Goal: Book appointment/travel/reservation: Book appointment/travel/reservation

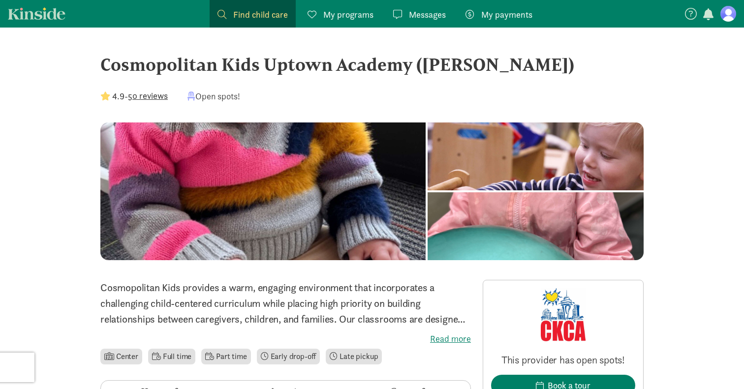
click at [176, 68] on div "Cosmopolitan Kids Uptown Academy ([PERSON_NAME])" at bounding box center [371, 64] width 543 height 27
copy div "Cosmopolitan"
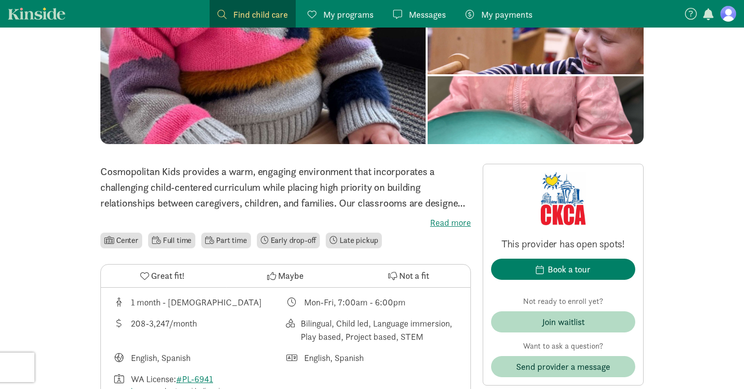
scroll to position [123, 0]
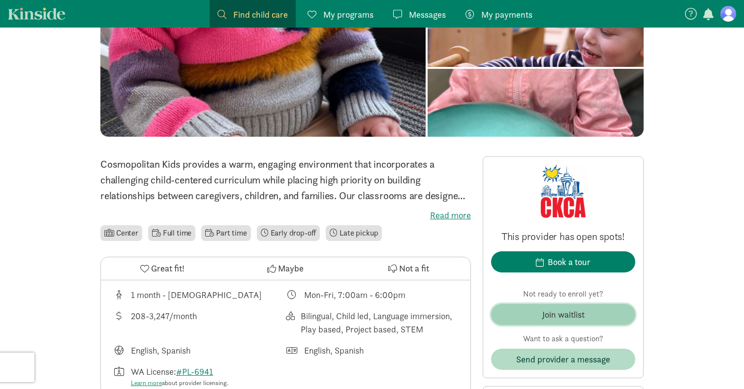
click at [559, 309] on div "Join waitlist" at bounding box center [563, 314] width 42 height 13
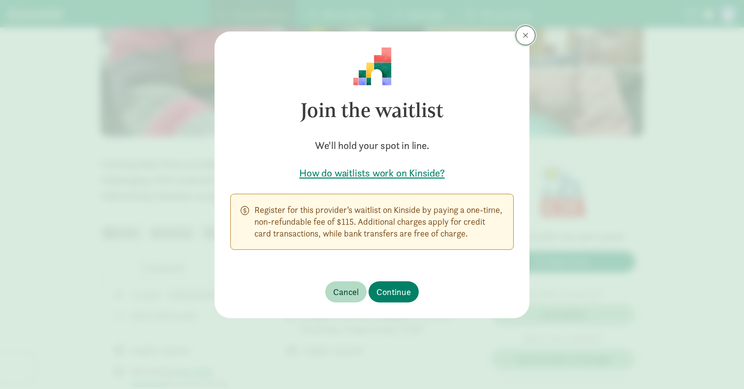
click at [529, 39] on button at bounding box center [525, 36] width 20 height 20
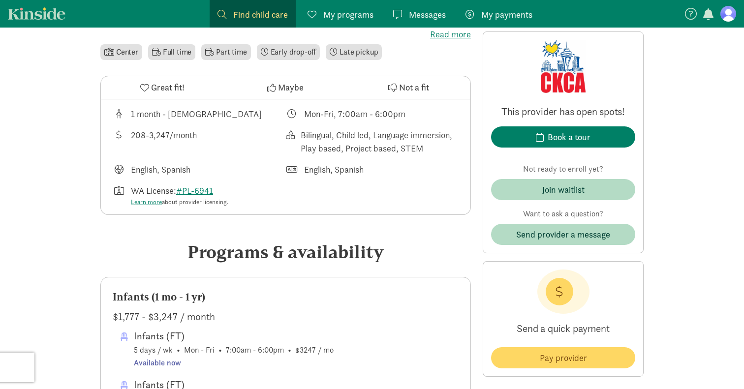
scroll to position [448, 0]
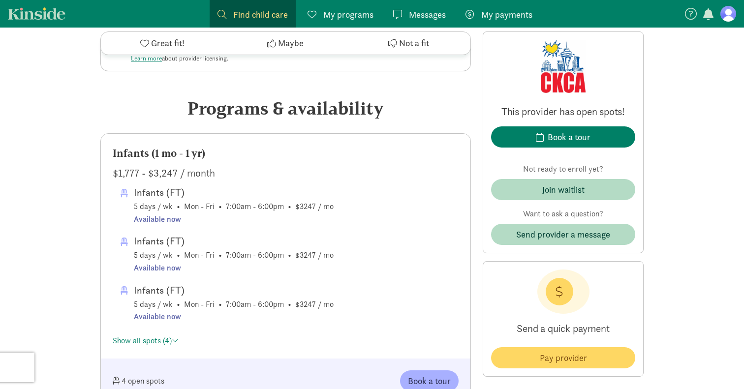
click at [303, 210] on span "Infants (FT) 5 days / wk • Mon - Fri • 7:00am - 6:00pm • $3247 / mo Available n…" at bounding box center [234, 204] width 200 height 41
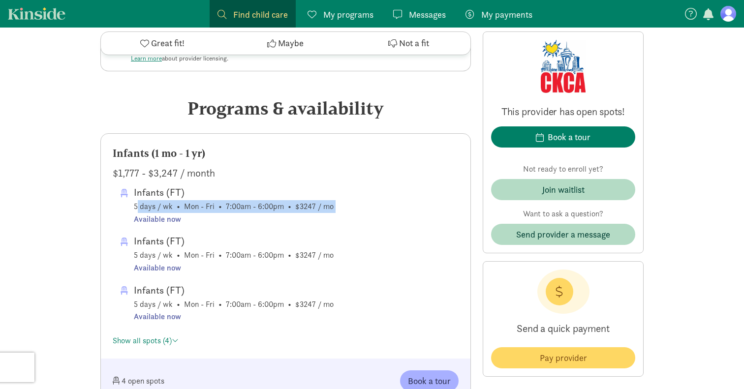
click at [303, 210] on span "Infants (FT) 5 days / wk • Mon - Fri • 7:00am - 6:00pm • $3247 / mo Available n…" at bounding box center [234, 204] width 200 height 41
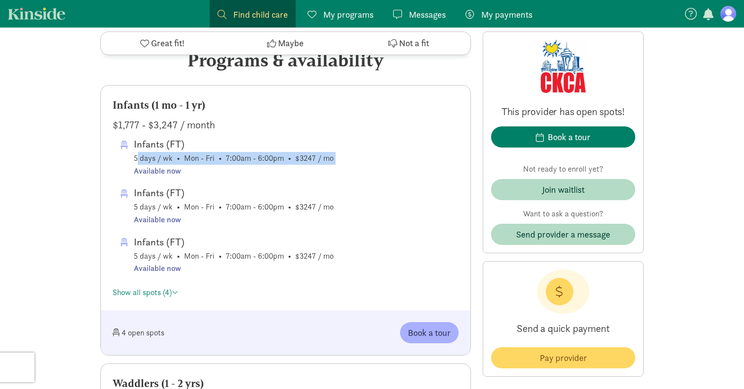
scroll to position [497, 0]
click at [161, 293] on link "Show all spots (4)" at bounding box center [146, 291] width 66 height 10
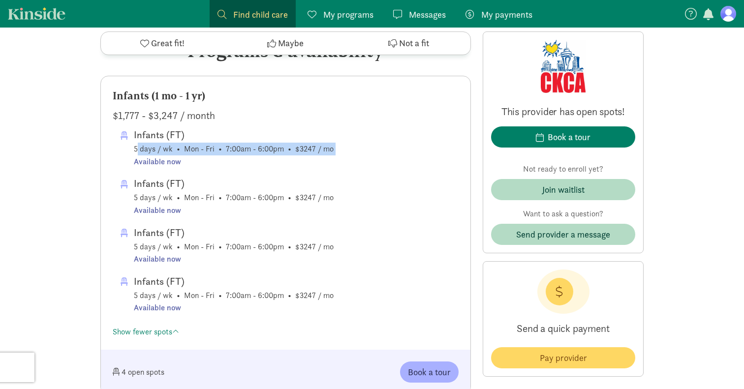
scroll to position [479, 0]
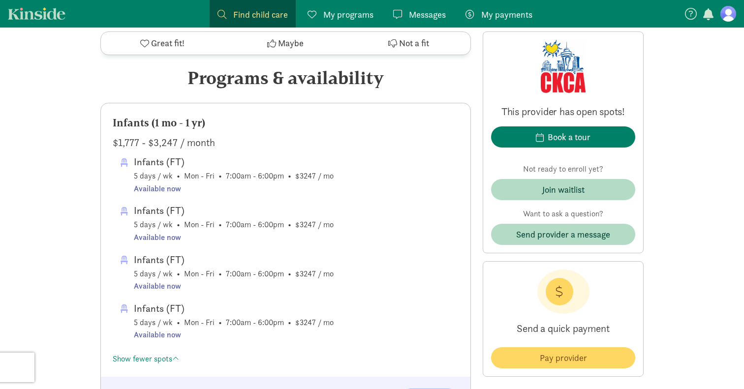
click at [189, 151] on div "Infants (1 mo - 1 yr) $1,777 - $3,247 / month Infants (FT) 5 days / wk • Mon - …" at bounding box center [285, 239] width 369 height 273
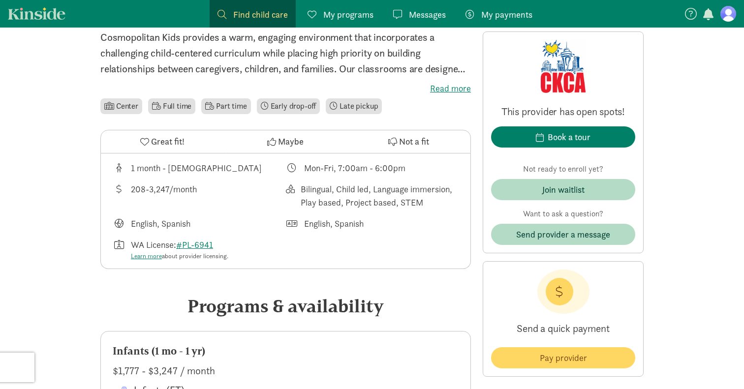
scroll to position [247, 0]
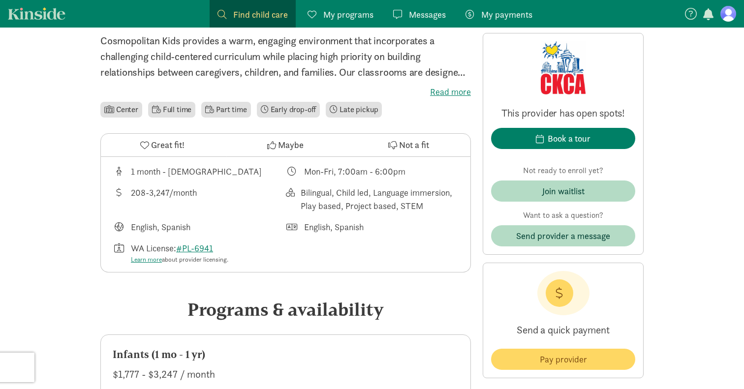
click at [273, 20] on span "Find child care" at bounding box center [260, 14] width 55 height 13
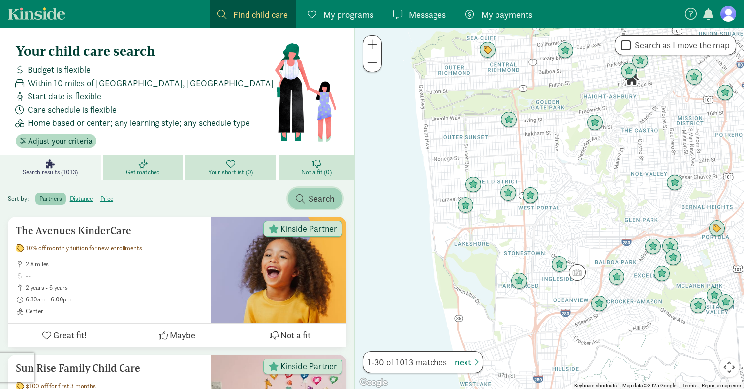
click at [316, 197] on span "Search" at bounding box center [321, 198] width 26 height 13
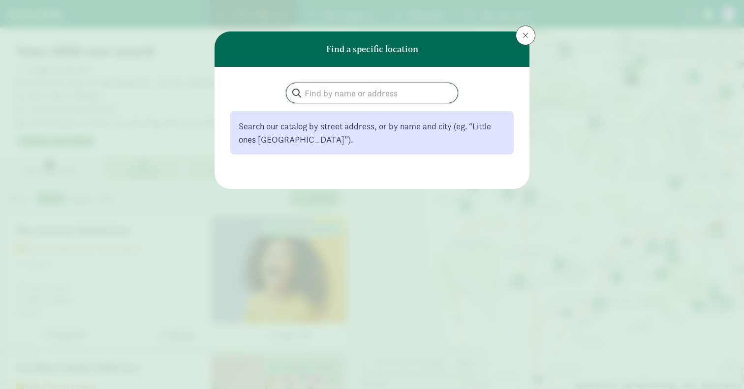
click at [335, 91] on input "search" at bounding box center [371, 93] width 171 height 20
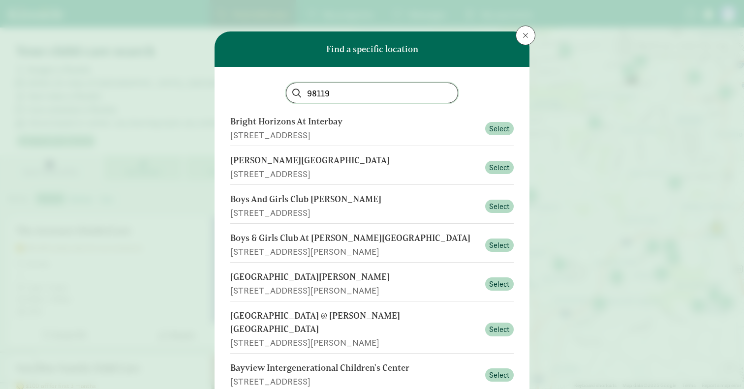
click at [333, 95] on input "98119" at bounding box center [371, 93] width 171 height 20
type input "98119"
click at [344, 163] on div "Queen Anne Community Center" at bounding box center [354, 160] width 249 height 13
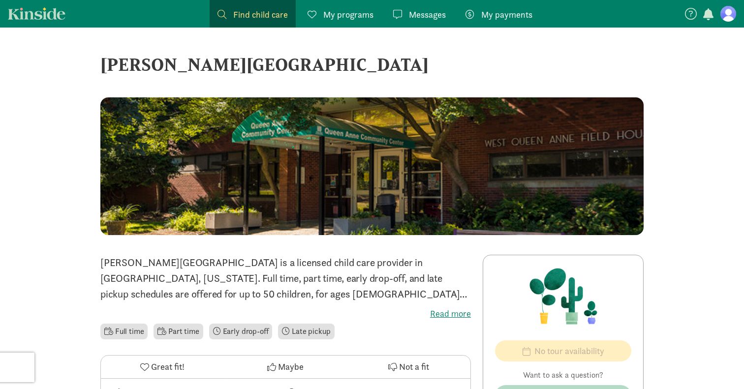
click at [257, 15] on span "Find child care" at bounding box center [260, 14] width 55 height 13
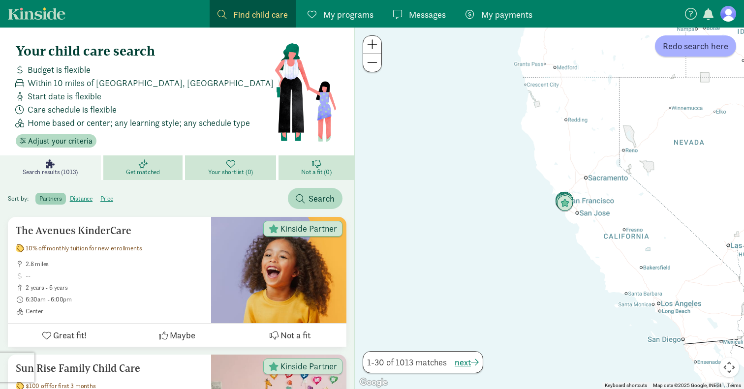
drag, startPoint x: 541, startPoint y: 110, endPoint x: 554, endPoint y: 317, distance: 207.4
click at [554, 317] on div at bounding box center [549, 208] width 389 height 361
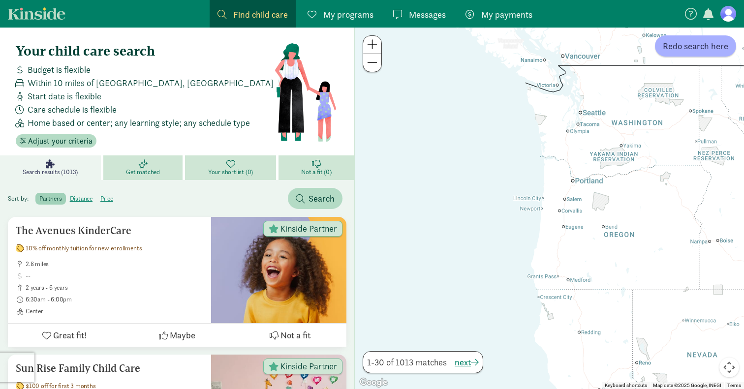
drag, startPoint x: 562, startPoint y: 185, endPoint x: 562, endPoint y: 306, distance: 121.0
click at [562, 306] on div at bounding box center [549, 208] width 389 height 361
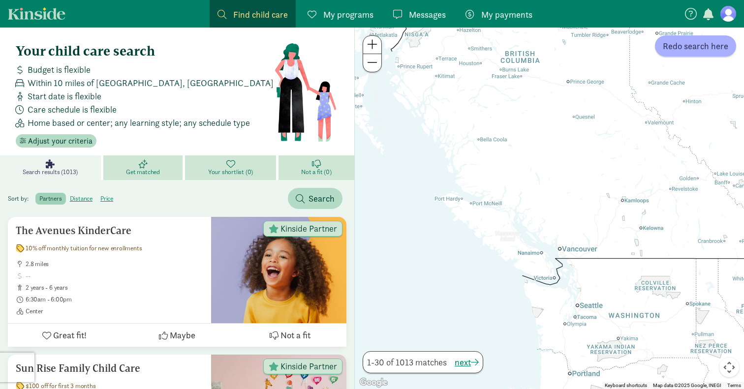
drag, startPoint x: 562, startPoint y: 288, endPoint x: 540, endPoint y: 226, distance: 66.0
click at [540, 226] on div at bounding box center [549, 208] width 389 height 361
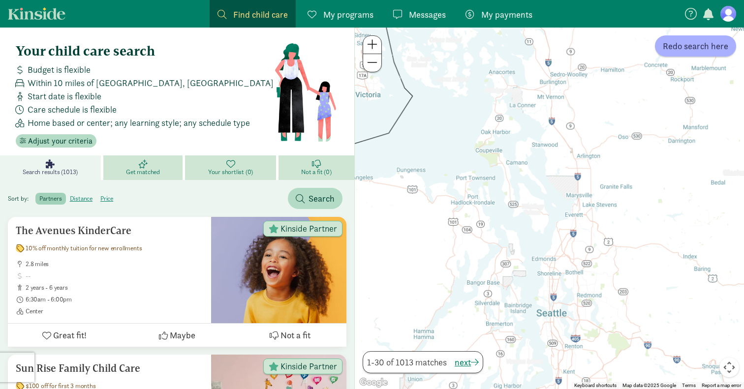
drag, startPoint x: 615, startPoint y: 300, endPoint x: 452, endPoint y: 181, distance: 200.7
click at [452, 182] on div at bounding box center [549, 208] width 389 height 361
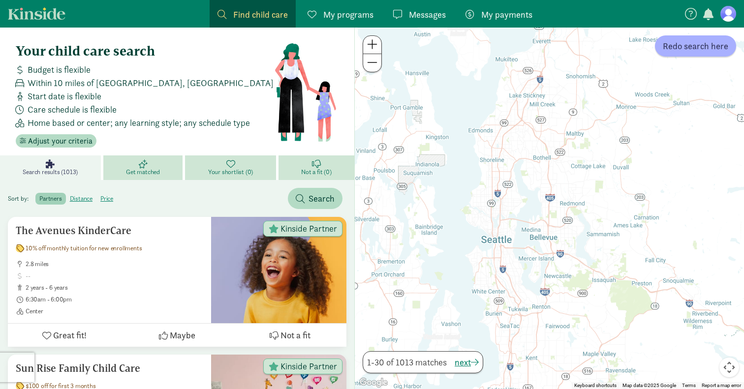
drag, startPoint x: 585, startPoint y: 277, endPoint x: 505, endPoint y: 142, distance: 157.5
click at [505, 142] on div at bounding box center [549, 208] width 389 height 361
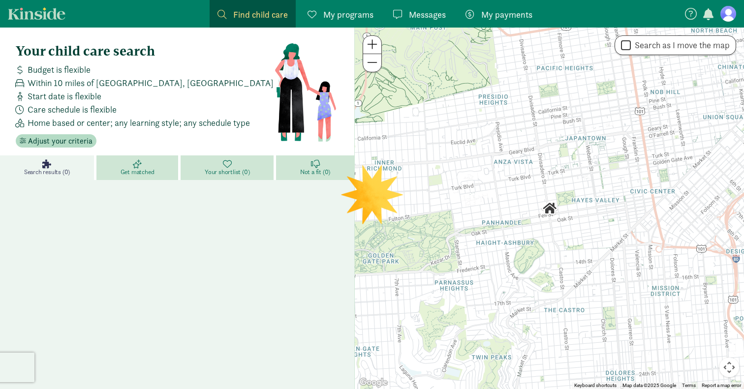
click at [43, 161] on icon at bounding box center [46, 163] width 9 height 9
click at [47, 141] on span "Adjust your criteria" at bounding box center [60, 141] width 64 height 12
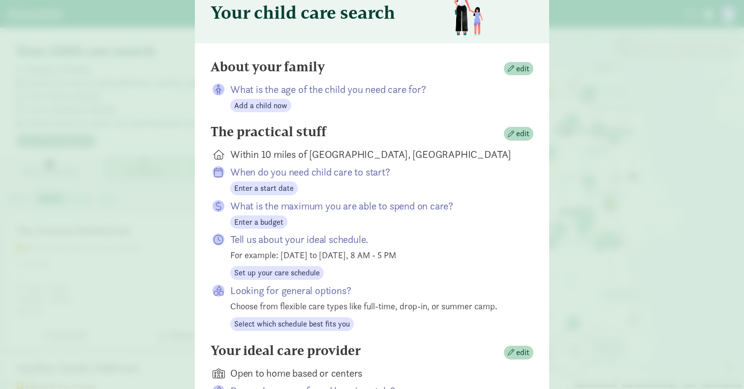
scroll to position [52, 0]
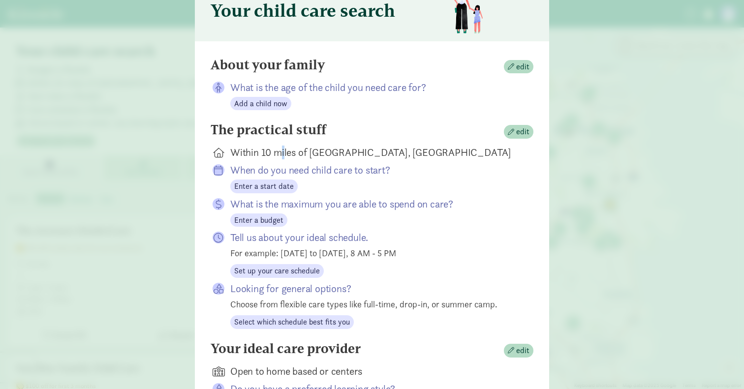
click at [283, 150] on div "Within 10 miles of [GEOGRAPHIC_DATA], [GEOGRAPHIC_DATA]" at bounding box center [373, 153] width 287 height 14
click at [522, 131] on span "edit" at bounding box center [522, 132] width 13 height 12
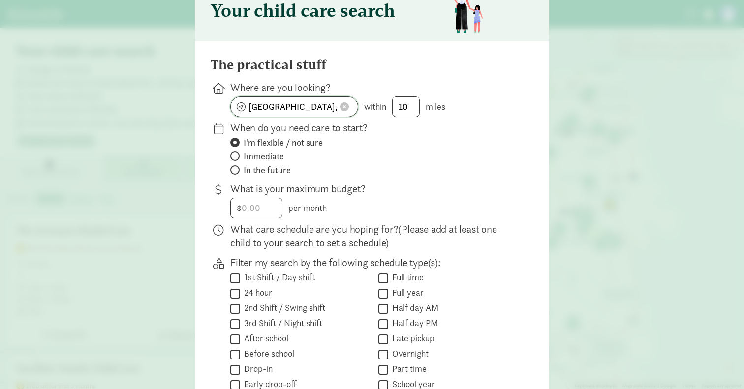
click at [344, 105] on span at bounding box center [344, 106] width 9 height 9
click at [271, 108] on input at bounding box center [294, 107] width 127 height 20
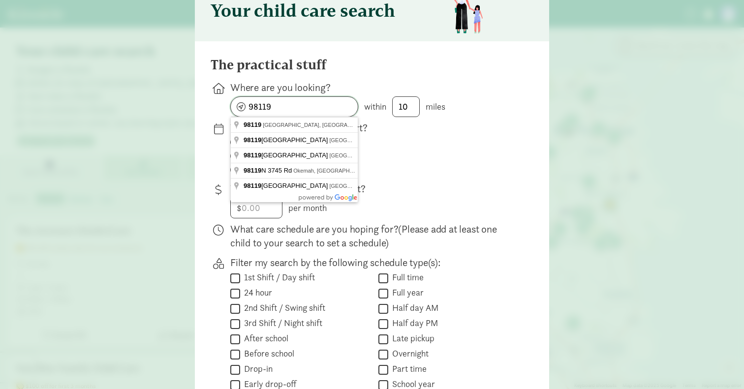
type input "98119"
click at [416, 110] on input "10" at bounding box center [405, 107] width 27 height 20
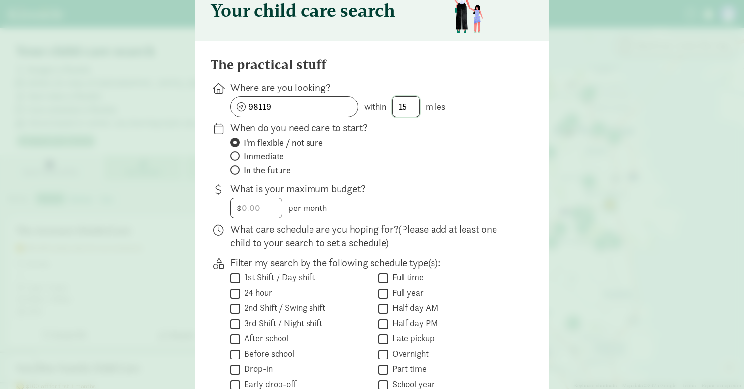
type input "15"
click at [295, 103] on input "98119" at bounding box center [294, 107] width 127 height 20
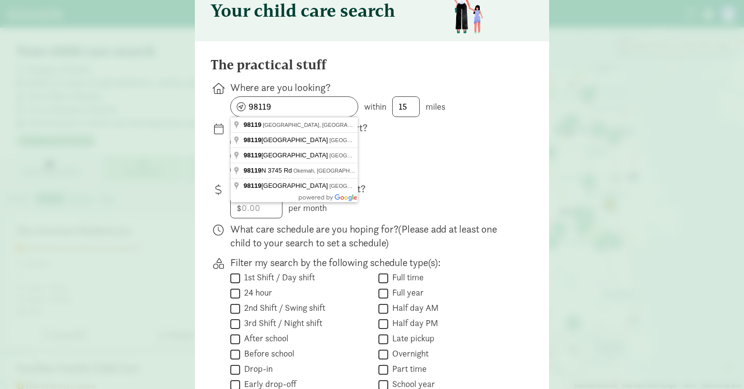
type input "Seattle, WA 98119, USA"
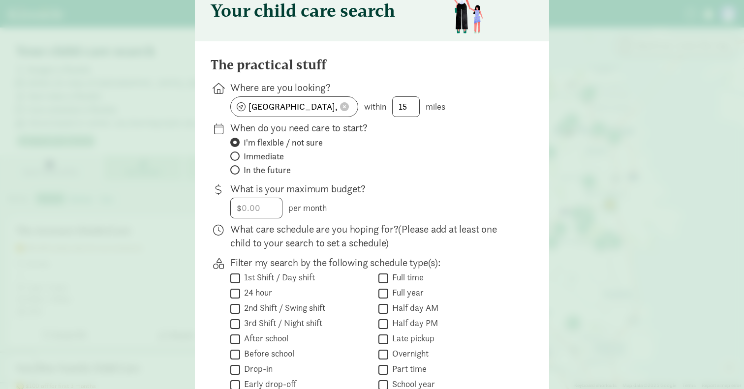
scroll to position [203, 0]
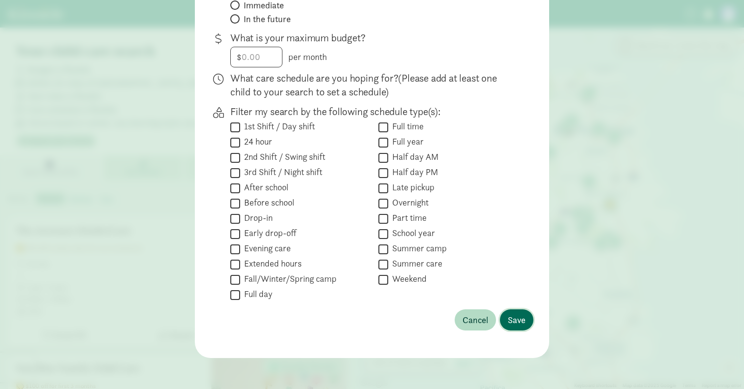
click at [506, 317] on button "Save" at bounding box center [516, 319] width 33 height 21
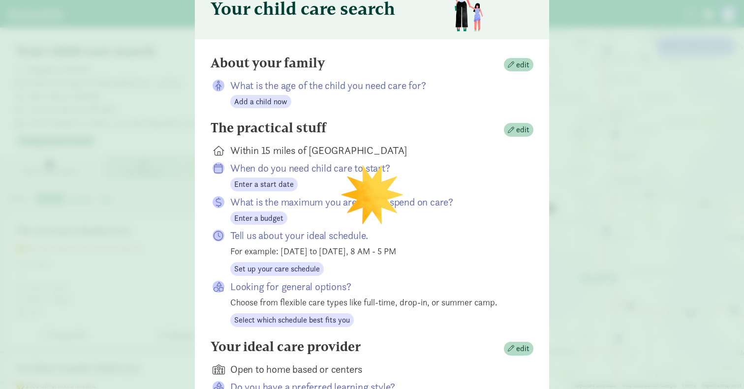
scroll to position [0, 0]
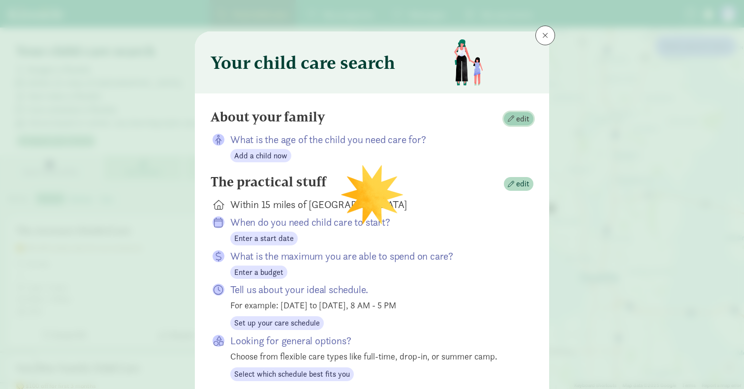
click at [520, 118] on span "edit" at bounding box center [522, 119] width 13 height 12
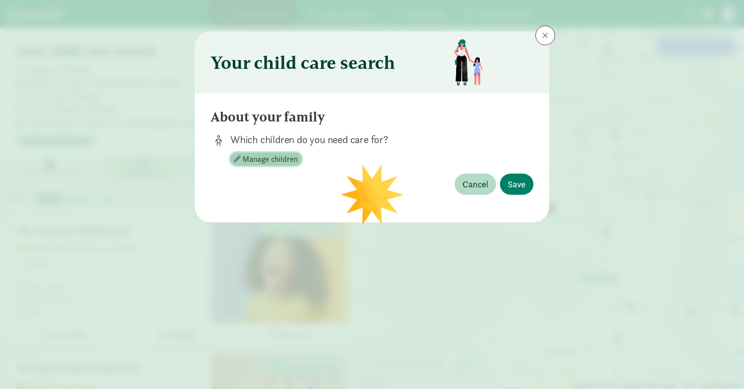
click at [278, 159] on span "Manage children" at bounding box center [269, 159] width 55 height 12
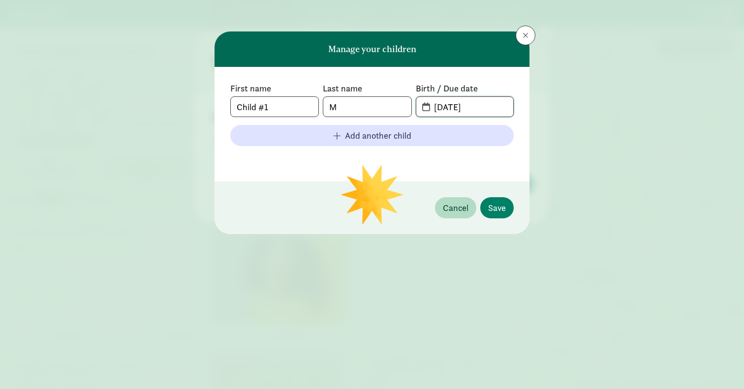
click at [446, 109] on input "08-10-2025" at bounding box center [470, 107] width 85 height 20
click at [450, 105] on input "08-10-2025" at bounding box center [470, 107] width 85 height 20
click at [452, 107] on input "08-10-2025" at bounding box center [470, 107] width 85 height 20
click at [451, 107] on input "08-10-2025" at bounding box center [470, 107] width 85 height 20
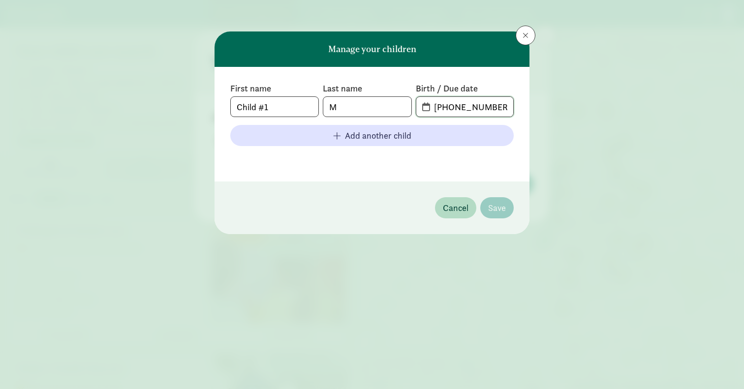
click at [439, 107] on input "08-72-025" at bounding box center [470, 107] width 85 height 20
type input "07-03-2025"
click at [499, 208] on span "Save" at bounding box center [497, 207] width 18 height 13
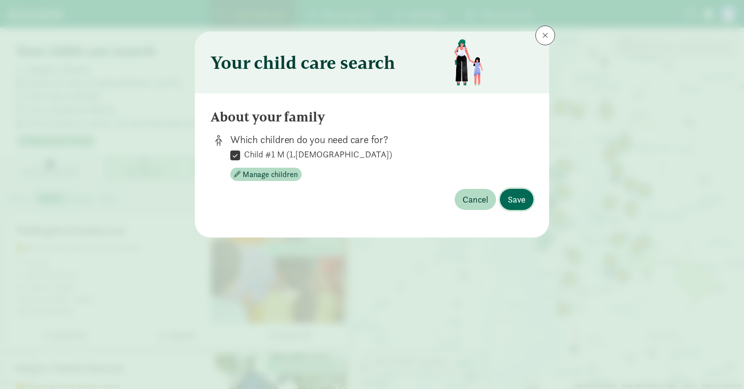
click at [518, 197] on span "Save" at bounding box center [517, 199] width 18 height 13
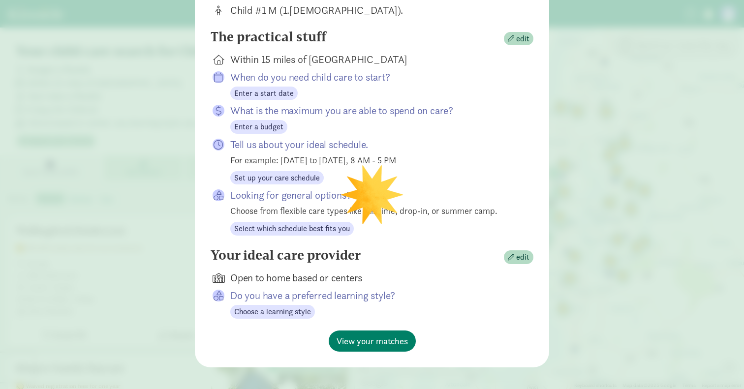
scroll to position [138, 0]
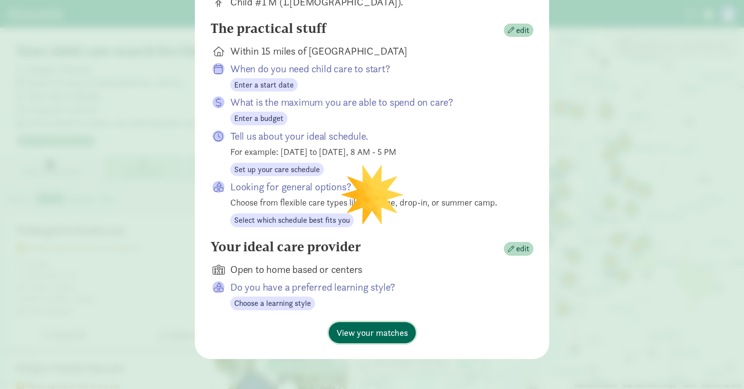
click at [376, 327] on span "View your matches" at bounding box center [371, 332] width 71 height 13
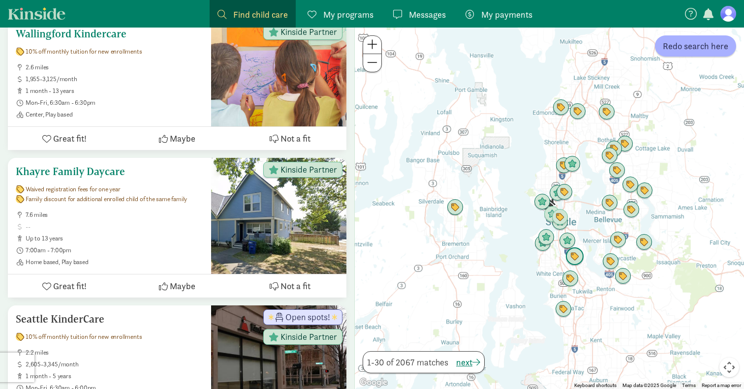
scroll to position [200, 0]
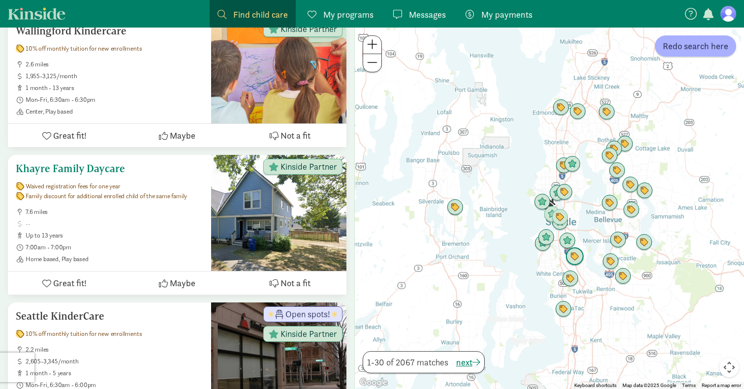
click at [94, 166] on h5 "Khayre Family Daycare" at bounding box center [109, 169] width 187 height 12
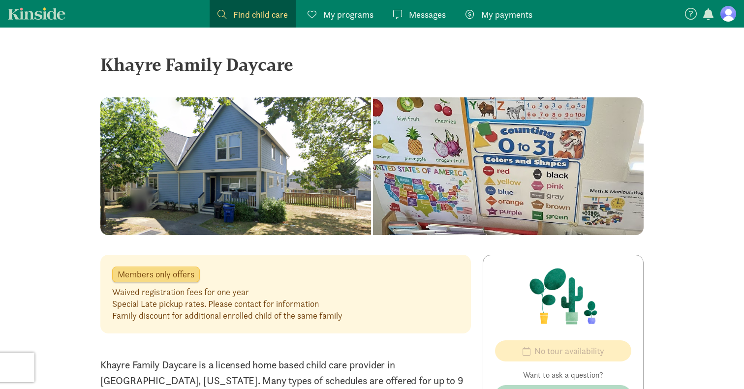
click at [246, 12] on span "Find child care" at bounding box center [260, 14] width 55 height 13
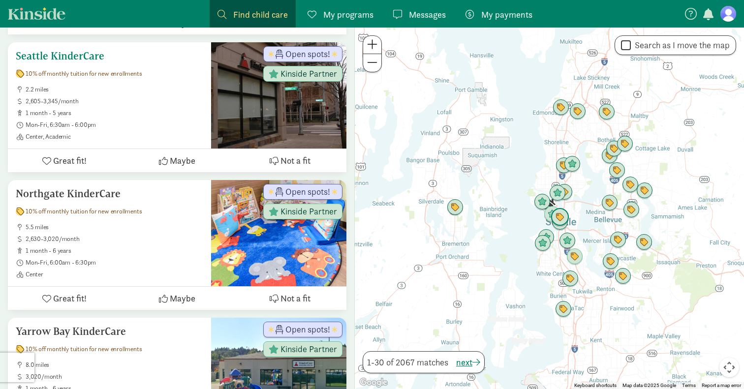
scroll to position [486, 0]
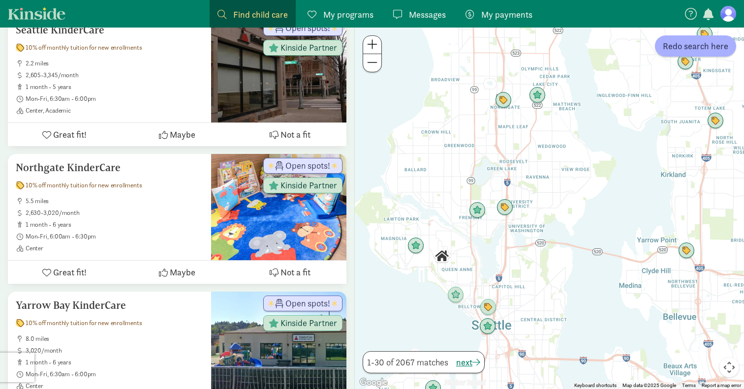
drag, startPoint x: 537, startPoint y: 200, endPoint x: 652, endPoint y: 192, distance: 115.8
click at [652, 192] on div at bounding box center [549, 208] width 389 height 361
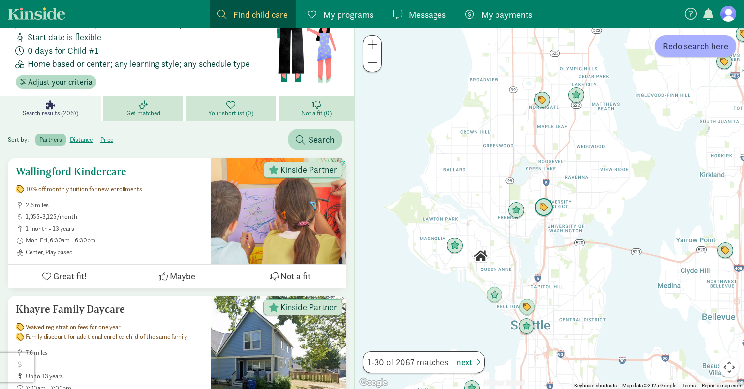
scroll to position [0, 0]
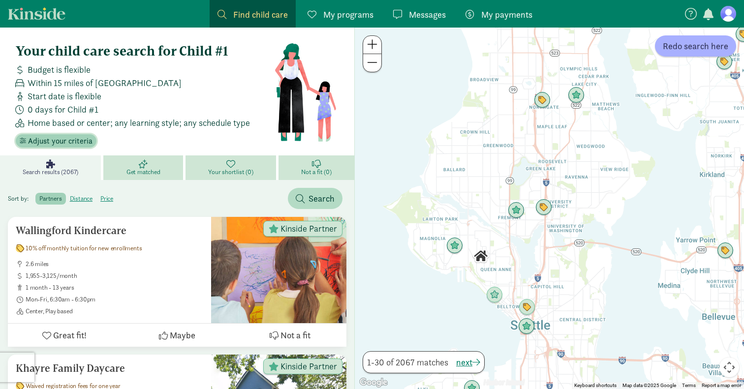
click at [71, 144] on span "Adjust your criteria" at bounding box center [60, 141] width 64 height 12
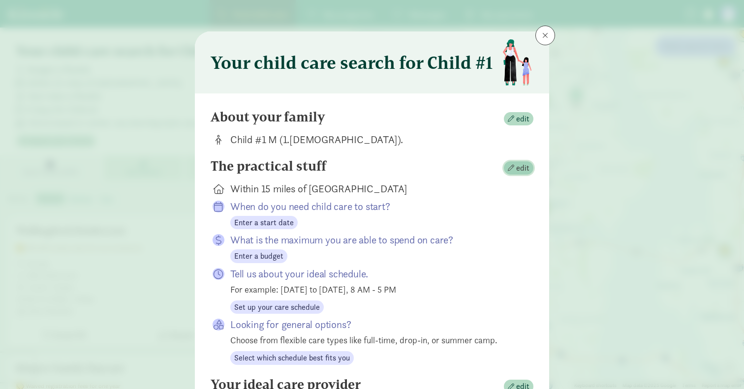
click at [520, 172] on span "edit" at bounding box center [522, 168] width 13 height 12
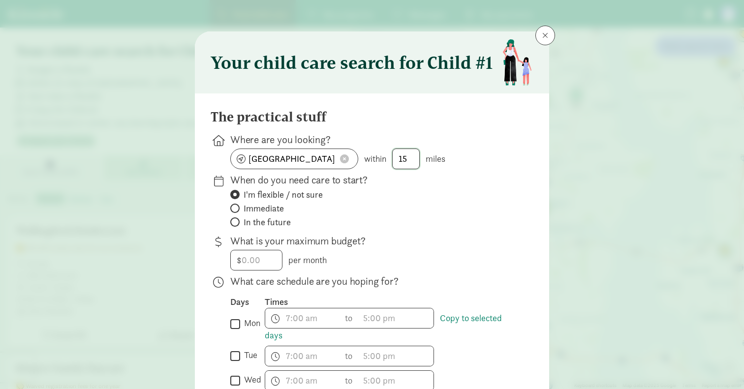
drag, startPoint x: 409, startPoint y: 160, endPoint x: 333, endPoint y: 160, distance: 75.7
click at [333, 160] on div "Seattle, WA 98119 within 15 miles" at bounding box center [373, 159] width 287 height 21
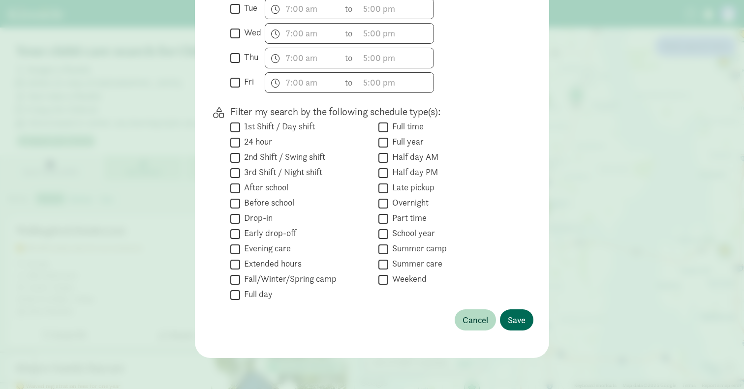
type input "9"
click at [519, 317] on span "Save" at bounding box center [517, 319] width 18 height 13
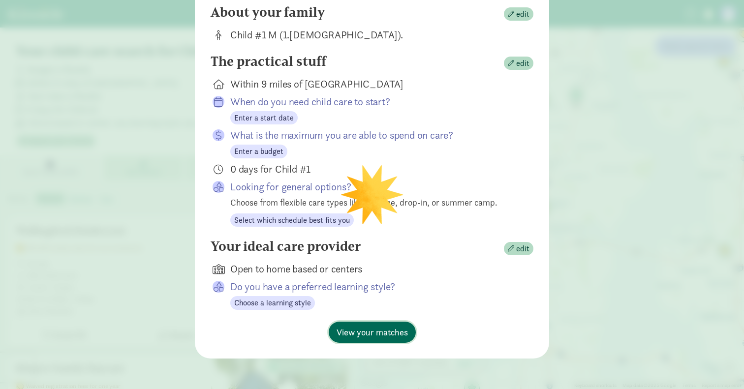
click at [386, 330] on span "View your matches" at bounding box center [371, 332] width 71 height 13
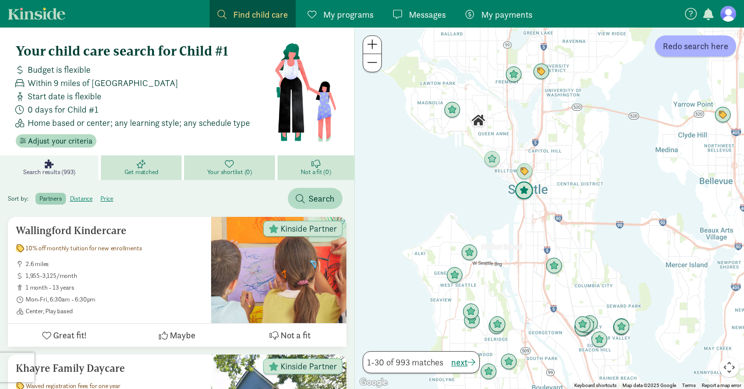
click at [527, 188] on img "Click to see details" at bounding box center [523, 190] width 19 height 19
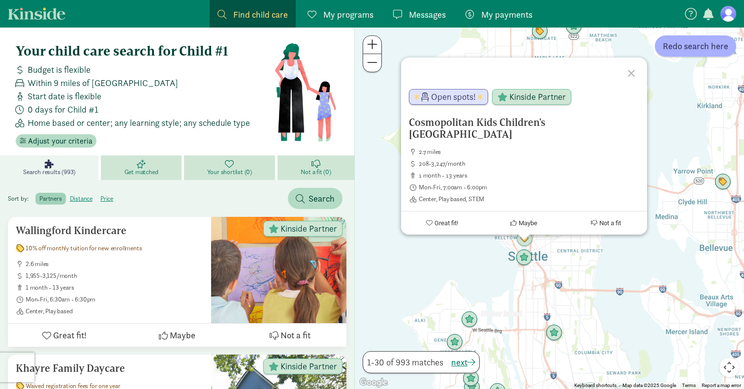
click at [563, 260] on div "Cosmopolitan Kids Children's Downtown Academy 2.7 miles 208-3,247/month 1 month…" at bounding box center [549, 208] width 389 height 361
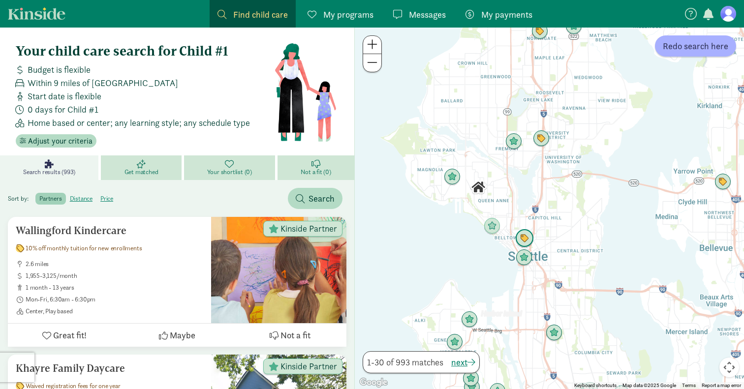
click at [526, 242] on img "Click to see details" at bounding box center [524, 238] width 19 height 19
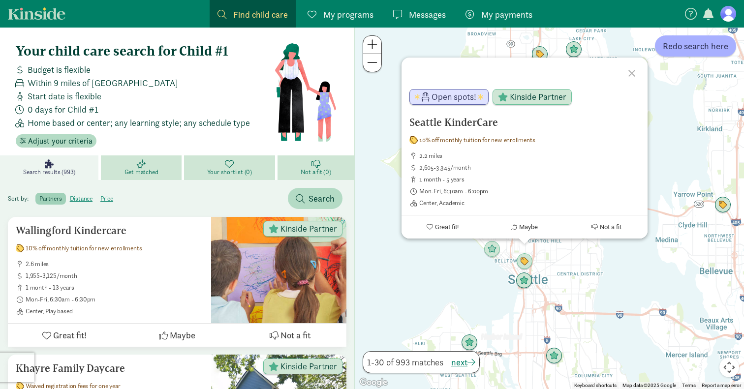
click at [559, 260] on div "Seattle KinderCare 10% off monthly tuition for new enrollments 2.2 miles 2,605-…" at bounding box center [549, 208] width 389 height 361
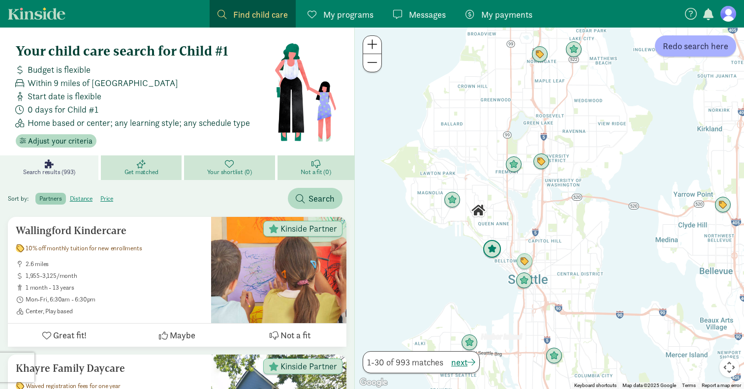
click at [493, 251] on img "Click to see details" at bounding box center [491, 249] width 19 height 19
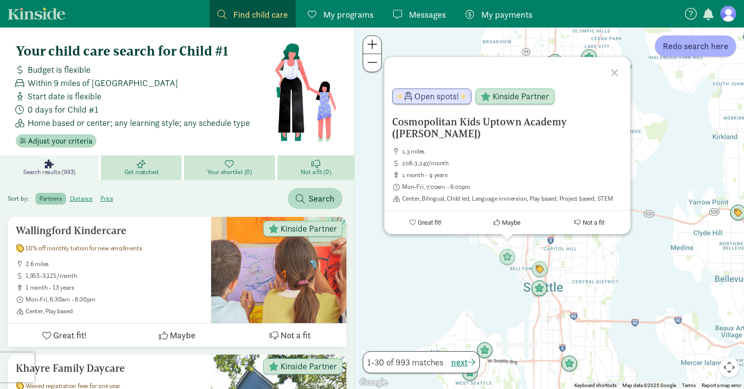
click at [457, 251] on div "Cosmopolitan Kids Uptown Academy (Queen Anne) 1.3 miles 208-3,247/month 1 month…" at bounding box center [549, 208] width 389 height 361
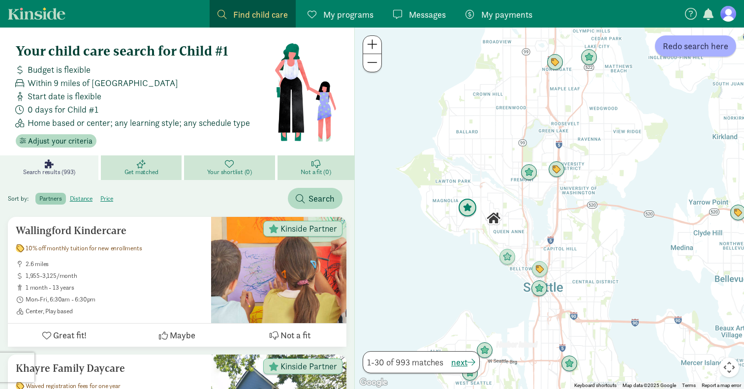
click at [468, 211] on img "Click to see details" at bounding box center [467, 208] width 19 height 19
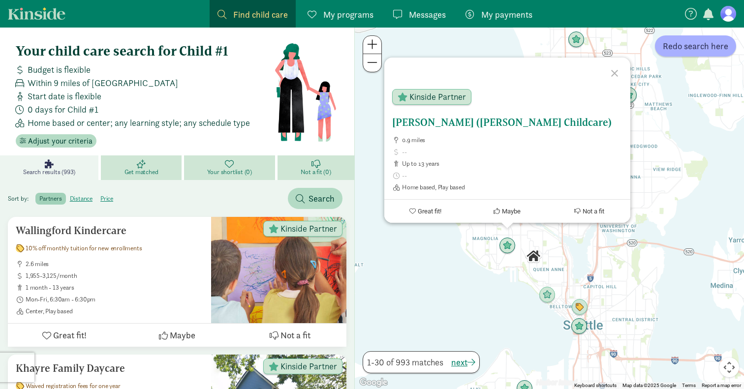
click at [456, 125] on h5 "Hersi Nimo M. (Nimo Childcare)" at bounding box center [507, 123] width 230 height 12
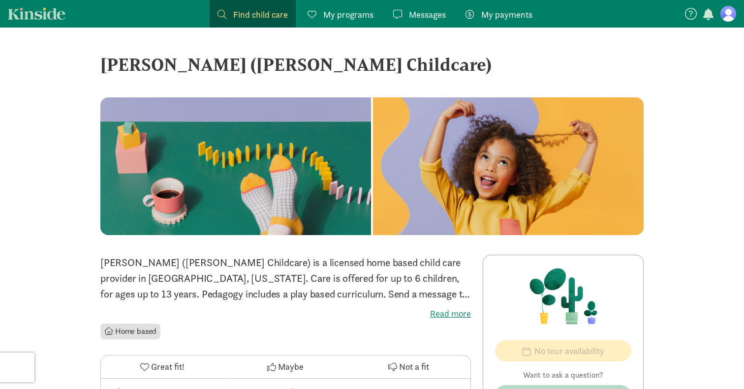
click at [258, 9] on span "Find child care" at bounding box center [260, 14] width 55 height 13
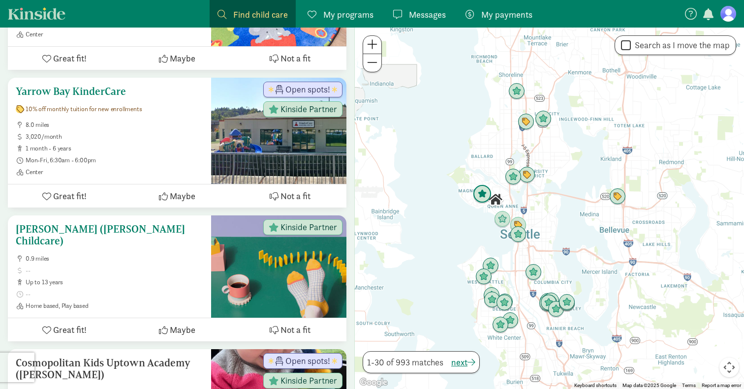
scroll to position [693, 0]
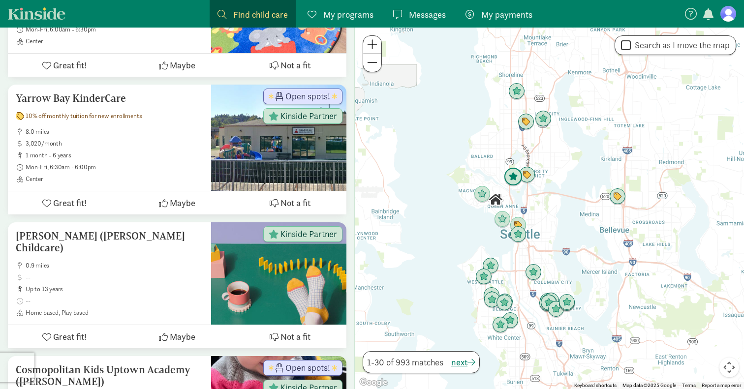
click at [510, 180] on img "Click to see details" at bounding box center [513, 177] width 19 height 19
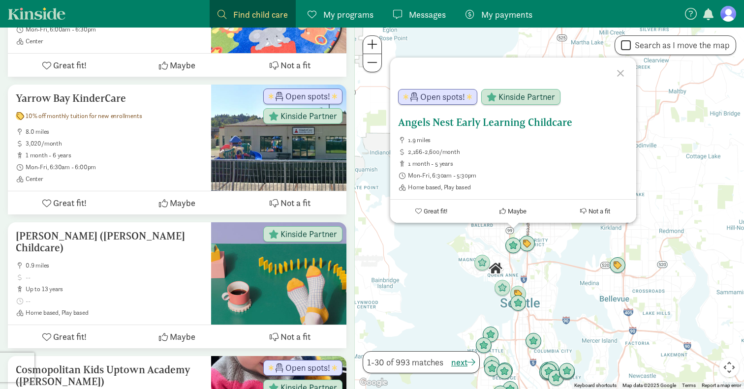
click at [487, 121] on h5 "Angels Nest Early Learning Childcare" at bounding box center [513, 123] width 230 height 12
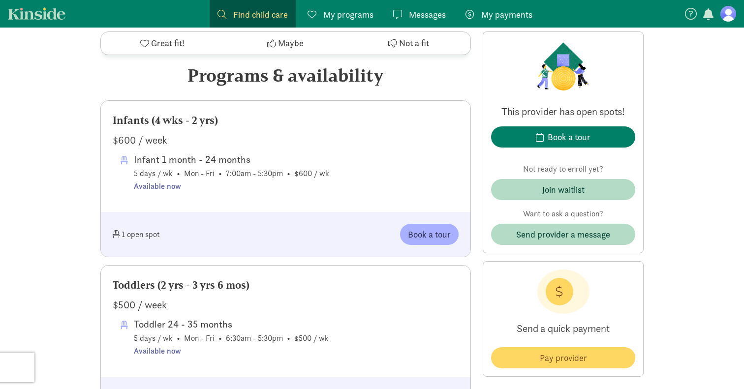
scroll to position [474, 0]
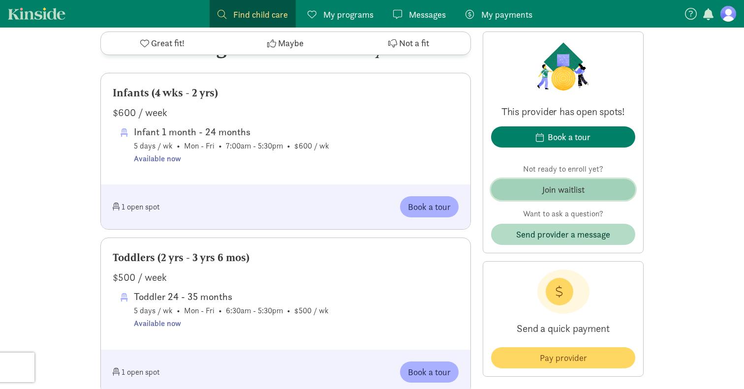
click at [575, 186] on div "Join waitlist" at bounding box center [563, 189] width 42 height 13
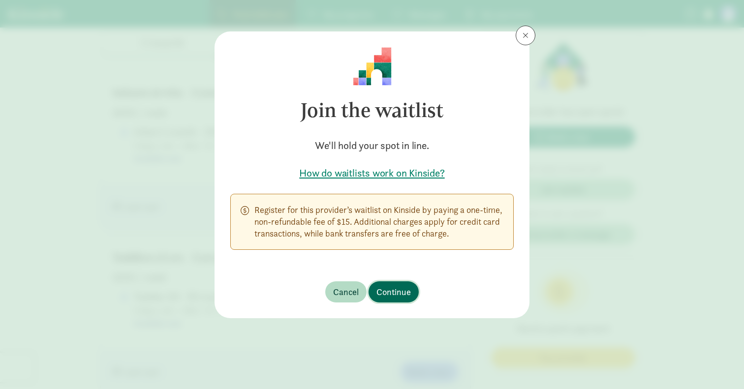
click at [398, 293] on span "Continue" at bounding box center [393, 291] width 34 height 13
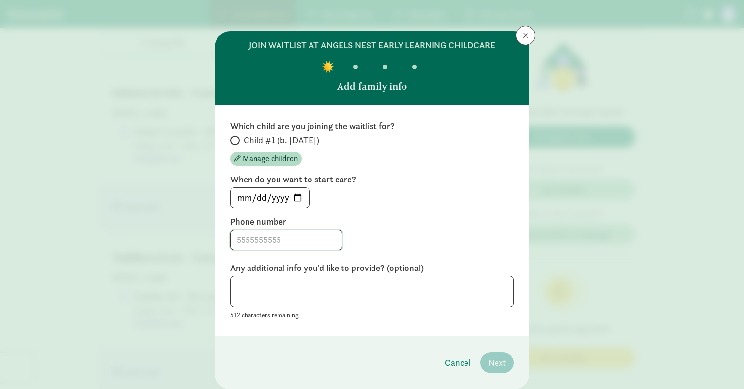
click at [257, 246] on input at bounding box center [286, 240] width 111 height 20
type input "5713988946"
click at [304, 302] on textarea at bounding box center [371, 292] width 283 height 32
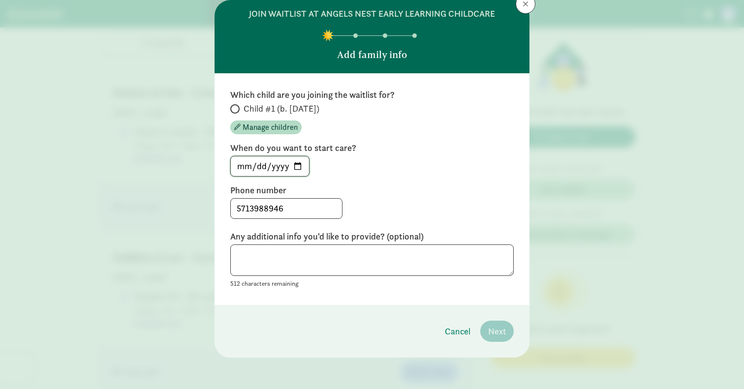
click at [298, 164] on input "[DATE]" at bounding box center [270, 166] width 78 height 20
type input "[DATE]"
click at [250, 107] on span "Child #1 (b. [DATE])" at bounding box center [281, 109] width 76 height 12
click at [237, 107] on input "Child #1 (b. [DATE])" at bounding box center [233, 109] width 6 height 6
radio input "true"
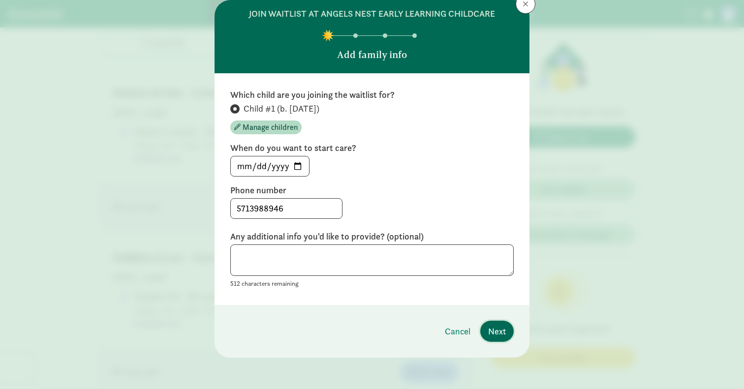
click at [504, 335] on span "Next" at bounding box center [497, 331] width 18 height 13
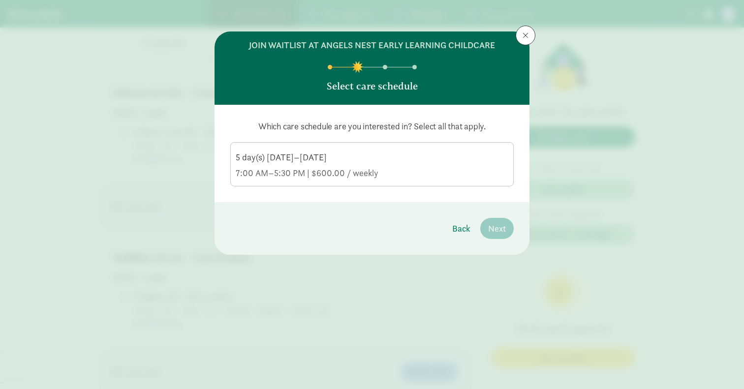
scroll to position [0, 0]
click at [382, 173] on div "7:00 AM–5:30 PM | $600.00 / weekly" at bounding box center [372, 173] width 272 height 12
click at [0, 0] on input "5 day(s) [DATE]–[DATE] 7:00 AM–5:30 PM | $600.00 / weekly" at bounding box center [0, 0] width 0 height 0
click at [500, 230] on span "Next" at bounding box center [497, 228] width 18 height 13
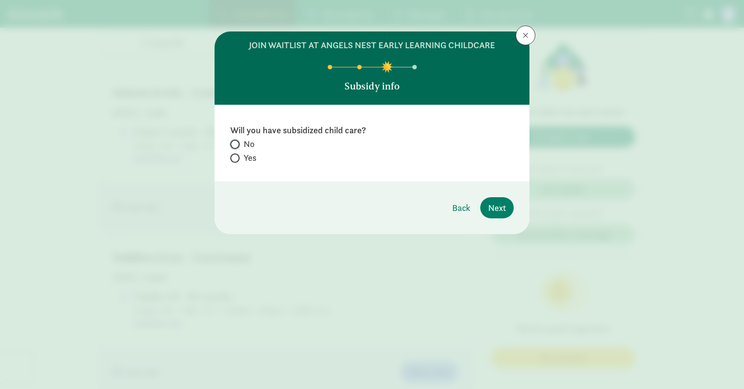
click at [236, 147] on input "No" at bounding box center [233, 144] width 6 height 6
radio input "true"
click at [498, 193] on footer "Back Next" at bounding box center [371, 207] width 315 height 53
click at [498, 204] on span "Next" at bounding box center [497, 207] width 18 height 13
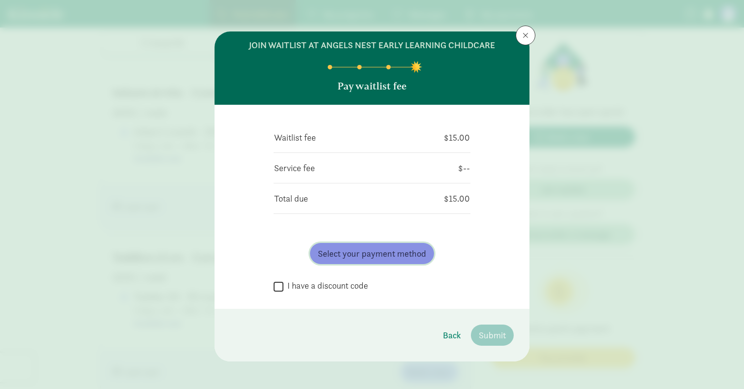
click at [382, 249] on span "Select your payment method" at bounding box center [372, 253] width 108 height 13
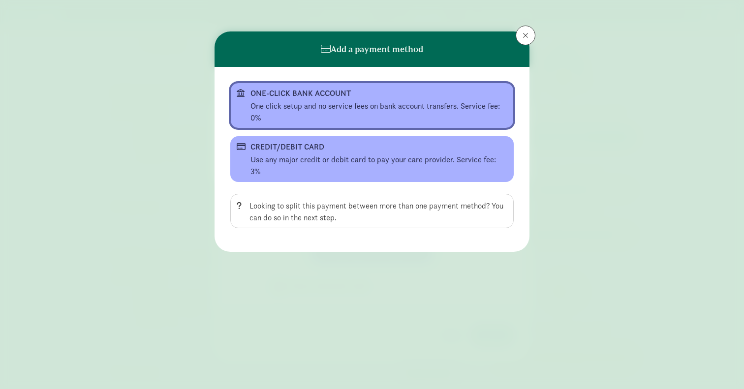
click at [316, 110] on div "One click setup and no service fees on bank account transfers. Service fee: 0%" at bounding box center [378, 112] width 257 height 24
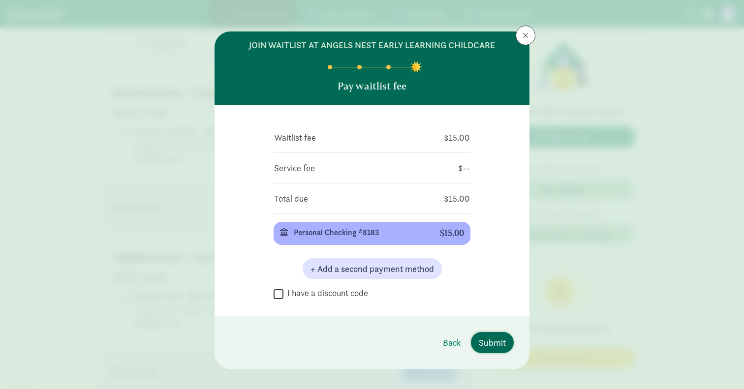
click at [502, 346] on span "Submit" at bounding box center [492, 342] width 27 height 13
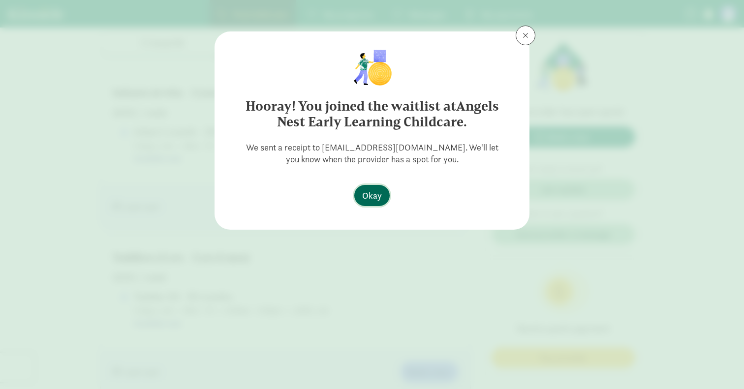
click at [374, 196] on span "Okay" at bounding box center [372, 195] width 20 height 13
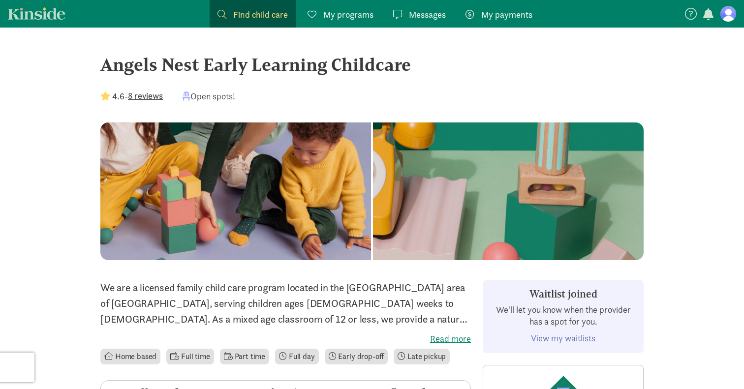
drag, startPoint x: 91, startPoint y: 67, endPoint x: 465, endPoint y: 67, distance: 373.8
copy div "Angels Nest Early Learning Childcare"
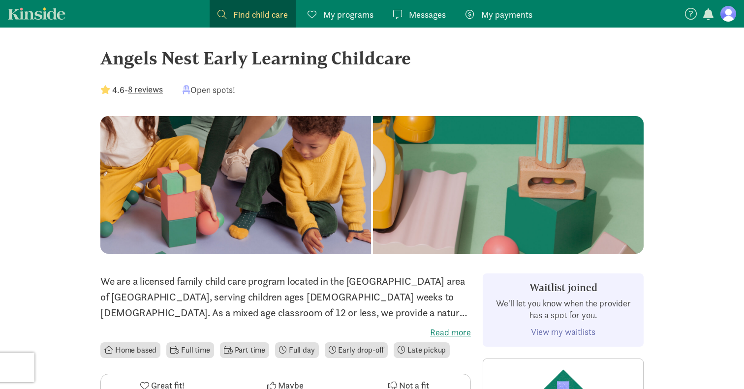
scroll to position [7, 0]
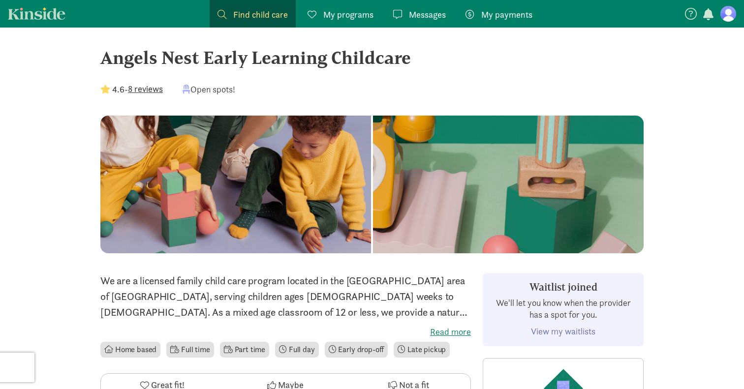
click at [149, 90] on button "8 reviews" at bounding box center [145, 88] width 35 height 13
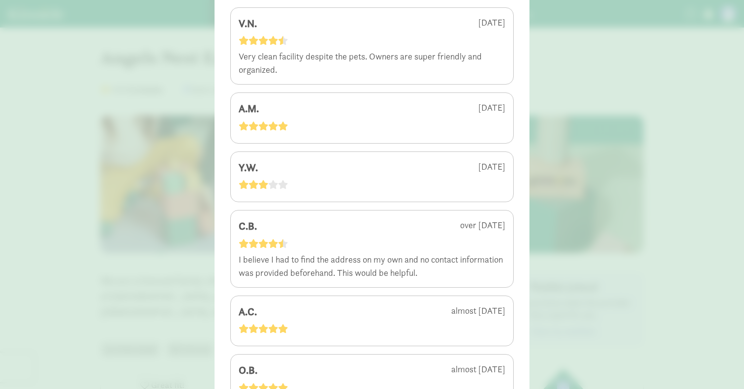
scroll to position [0, 0]
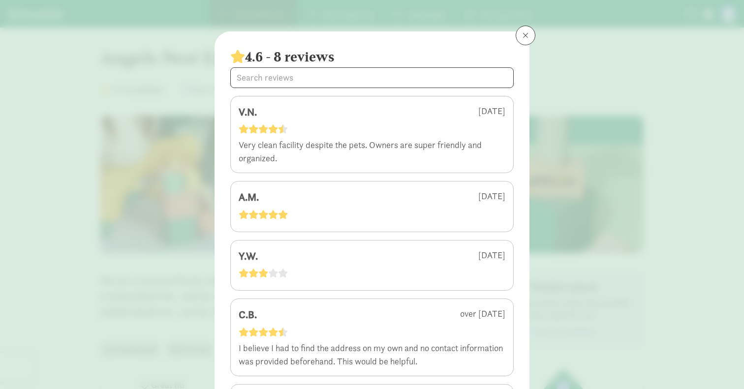
click at [569, 150] on div "4.6 - 8 reviews V.N. [DATE] Very clean facility despite the pets. Owners are su…" at bounding box center [372, 194] width 744 height 389
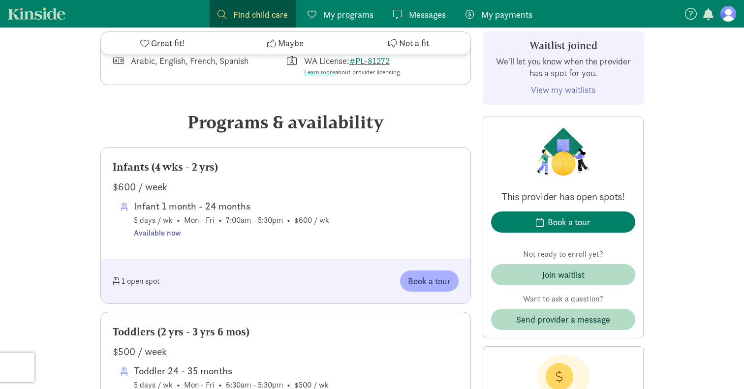
scroll to position [418, 0]
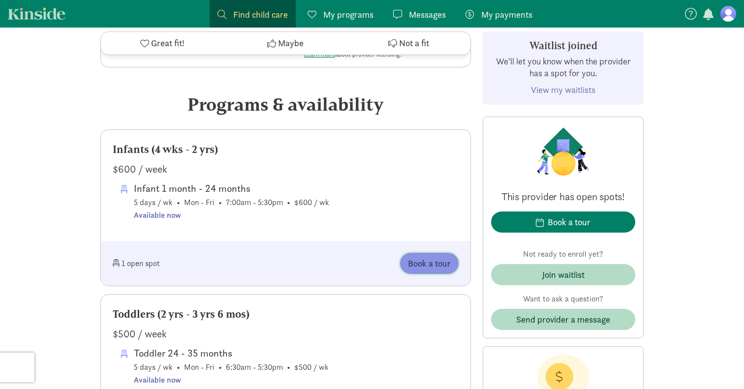
click at [433, 268] on span "Book a tour" at bounding box center [429, 263] width 43 height 13
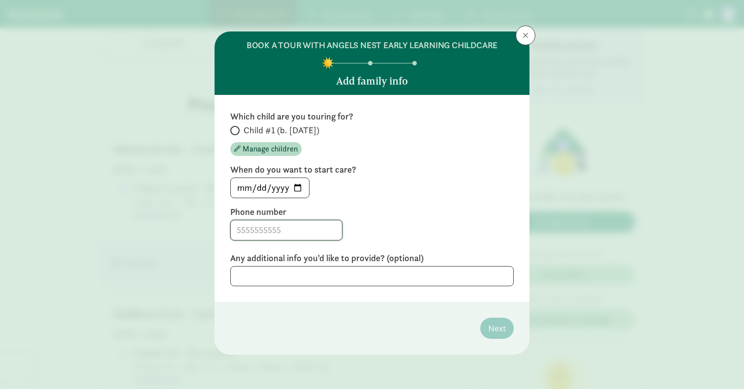
click at [274, 230] on input at bounding box center [286, 230] width 111 height 20
type input "5713988946"
click at [270, 282] on textarea at bounding box center [371, 276] width 283 height 20
click at [239, 134] on label "Child #1 (b. [DATE])" at bounding box center [371, 130] width 283 height 12
click at [237, 134] on input "Child #1 (b. [DATE])" at bounding box center [233, 130] width 6 height 6
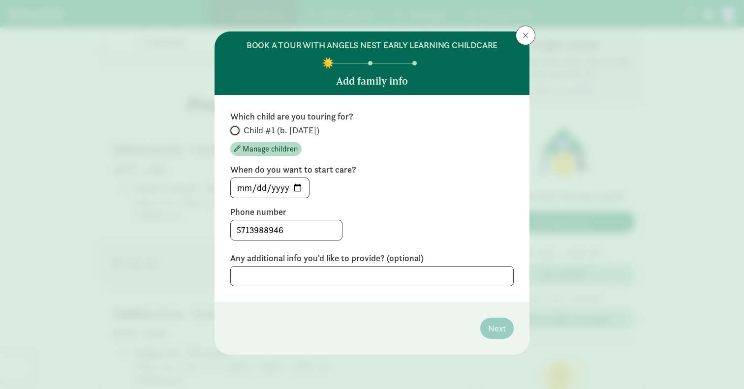
radio input "true"
click at [303, 270] on textarea at bounding box center [371, 276] width 283 height 20
click at [495, 326] on span "Next" at bounding box center [497, 328] width 18 height 13
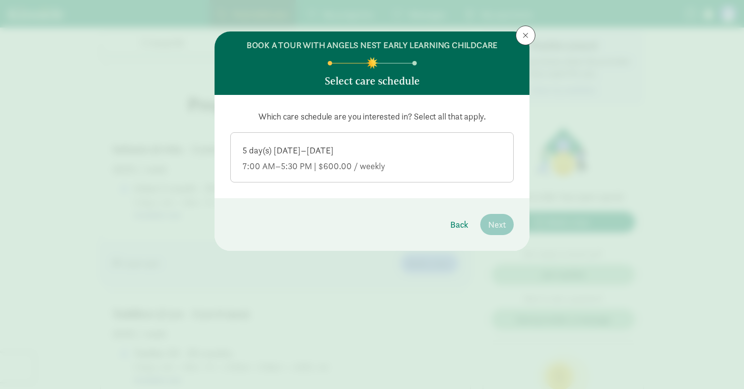
click at [366, 133] on label "5 day(s) [DATE]–[DATE] 7:00 AM–5:30 PM | $600.00 / weekly" at bounding box center [372, 156] width 282 height 47
click at [0, 0] on input "5 day(s) [DATE]–[DATE] 7:00 AM–5:30 PM | $600.00 / weekly" at bounding box center [0, 0] width 0 height 0
click at [505, 224] on span "Next" at bounding box center [497, 224] width 18 height 13
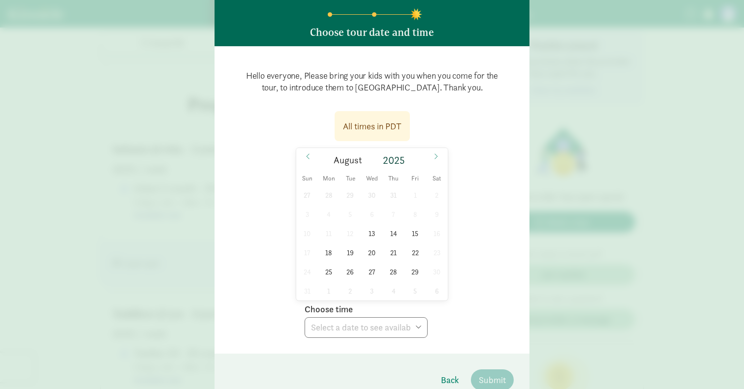
scroll to position [93, 0]
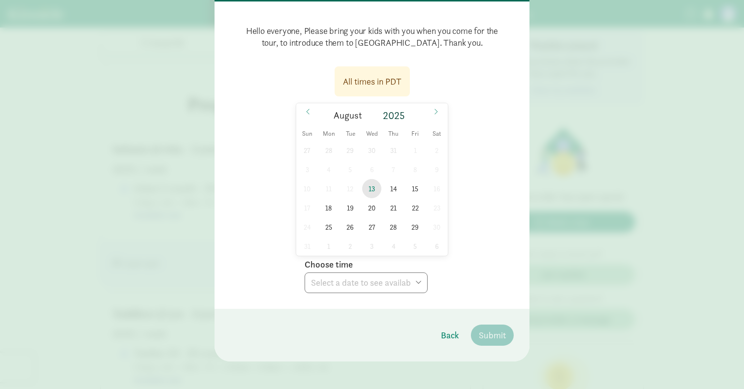
click at [372, 191] on span "13" at bounding box center [371, 188] width 19 height 19
click at [382, 277] on select "Choose time 05:00 PM 05:30 PM" at bounding box center [365, 282] width 123 height 21
select select "[DATE]T17:00:00.000-07:00"
click at [394, 196] on span "14" at bounding box center [393, 188] width 19 height 19
click at [376, 277] on select "Choose time 05:00 PM 05:30 PM" at bounding box center [365, 282] width 123 height 21
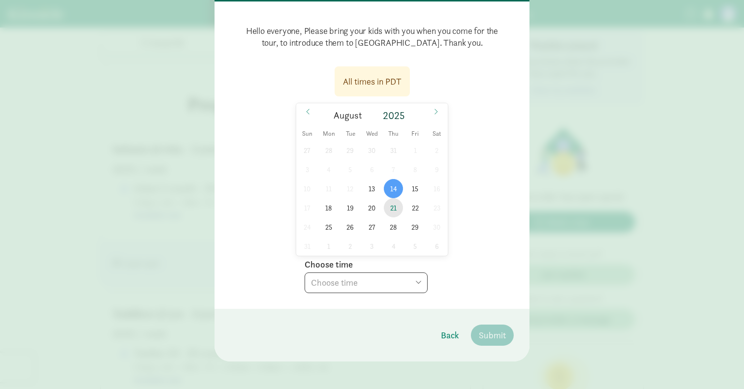
click at [399, 209] on span "21" at bounding box center [393, 207] width 19 height 19
click at [388, 235] on div "27 28 29 30 31 1 2 3 4 5 6 7 8 9 10 11 12 13 14 15 16 17 18 19 20 21 22 23 24 2…" at bounding box center [371, 198] width 151 height 115
click at [376, 291] on select "Choose time 05:00 PM 05:30 PM" at bounding box center [365, 282] width 123 height 21
click at [368, 186] on span "13" at bounding box center [371, 188] width 19 height 19
click at [358, 280] on select "Choose time 05:00 PM 05:30 PM" at bounding box center [365, 282] width 123 height 21
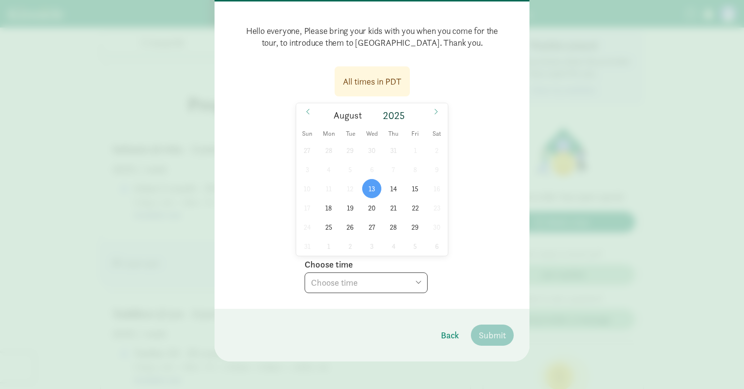
click at [352, 289] on select "Choose time 05:00 PM 05:30 PM" at bounding box center [365, 282] width 123 height 21
select select "[DATE]T17:00:00.000-07:00"
click at [492, 336] on span "Submit" at bounding box center [492, 335] width 27 height 13
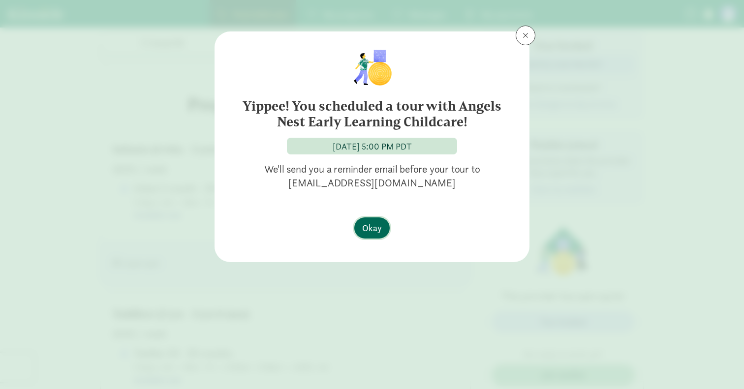
click at [372, 229] on span "Okay" at bounding box center [372, 227] width 20 height 13
